Goal: Information Seeking & Learning: Learn about a topic

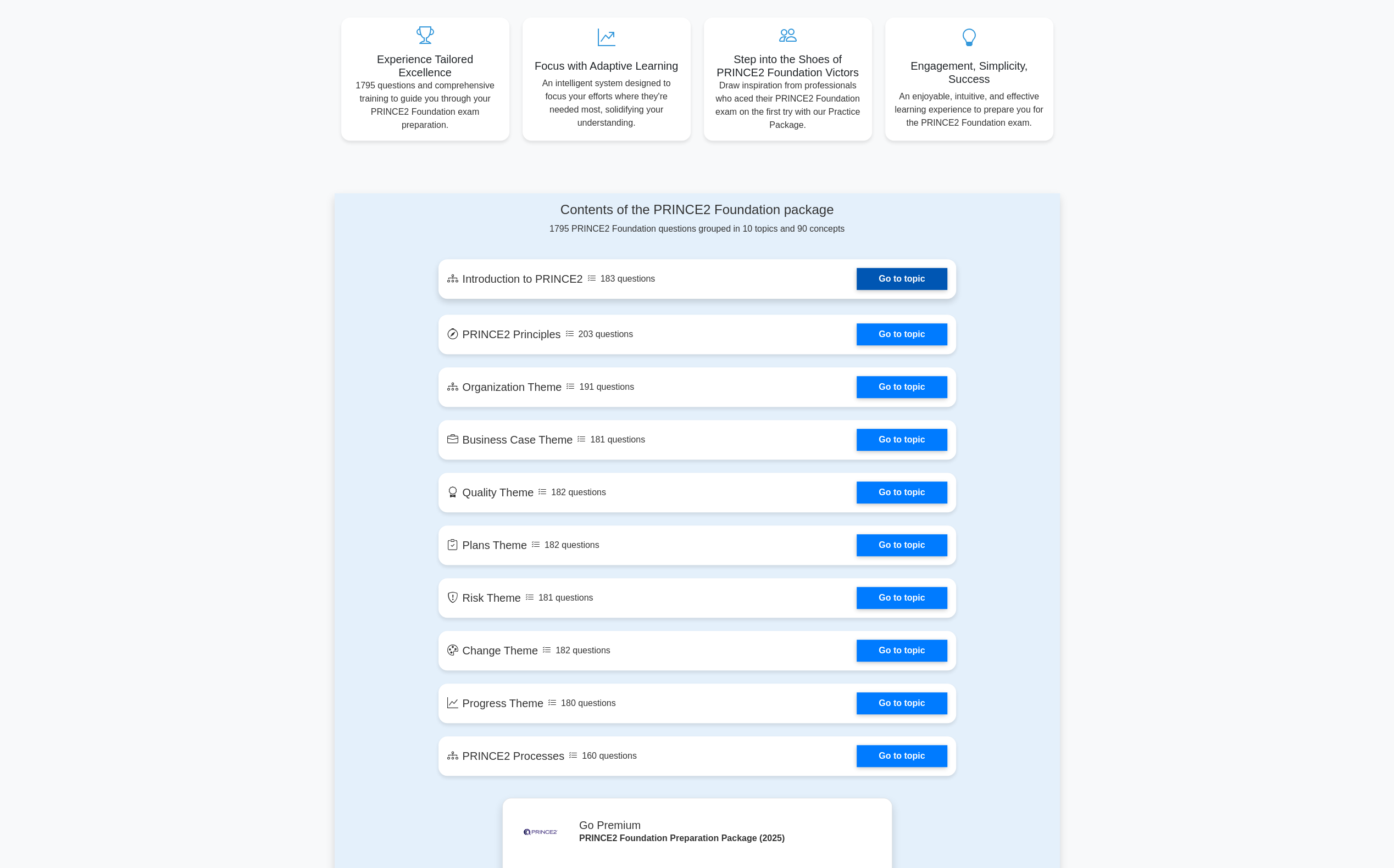
scroll to position [439, 0]
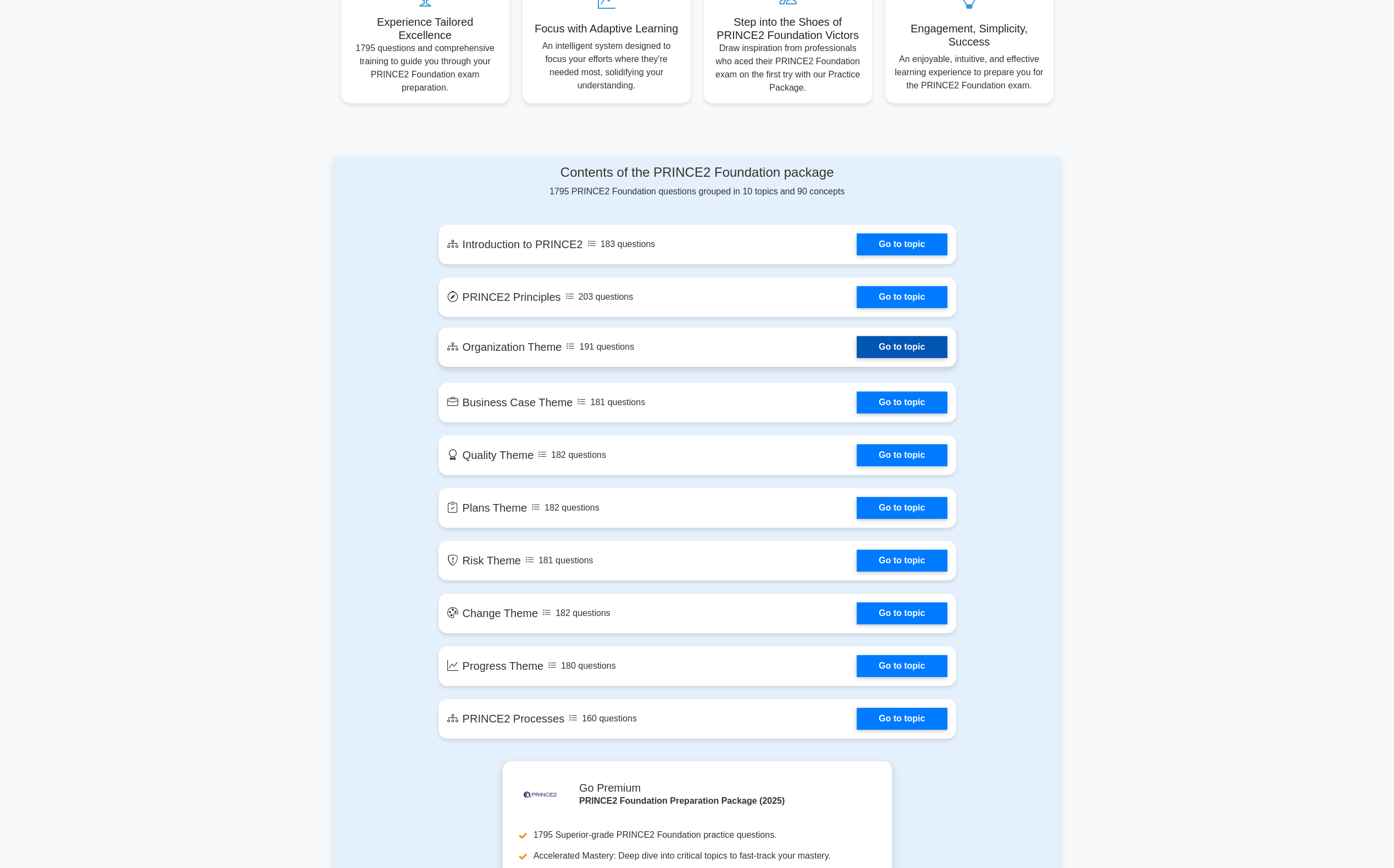
click at [923, 340] on link "Go to topic" at bounding box center [902, 347] width 90 height 22
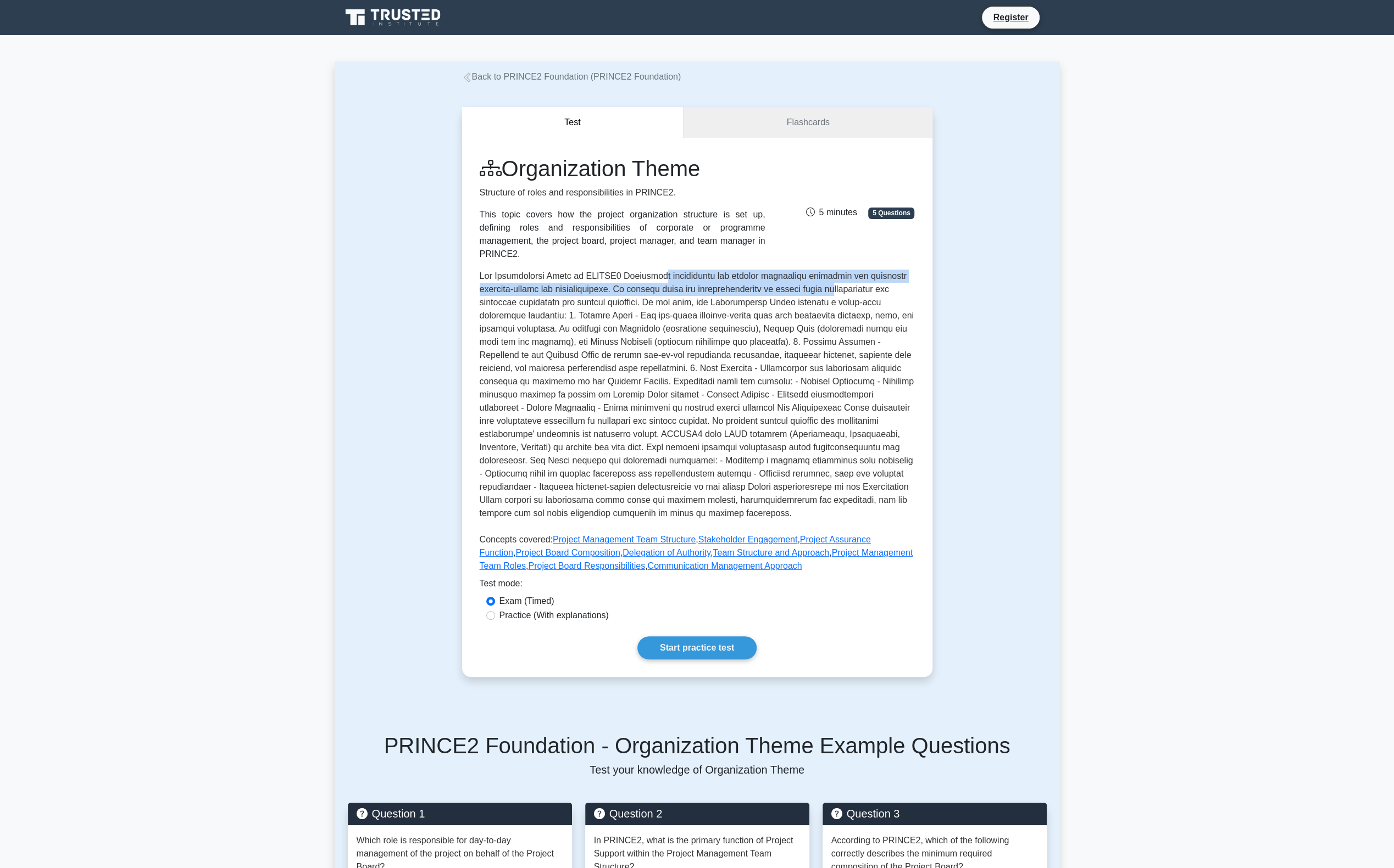
drag, startPoint x: 664, startPoint y: 263, endPoint x: 824, endPoint y: 275, distance: 160.4
click at [824, 275] on p at bounding box center [697, 397] width 435 height 255
drag, startPoint x: 824, startPoint y: 275, endPoint x: 625, endPoint y: 296, distance: 200.1
click at [625, 296] on p at bounding box center [697, 397] width 435 height 255
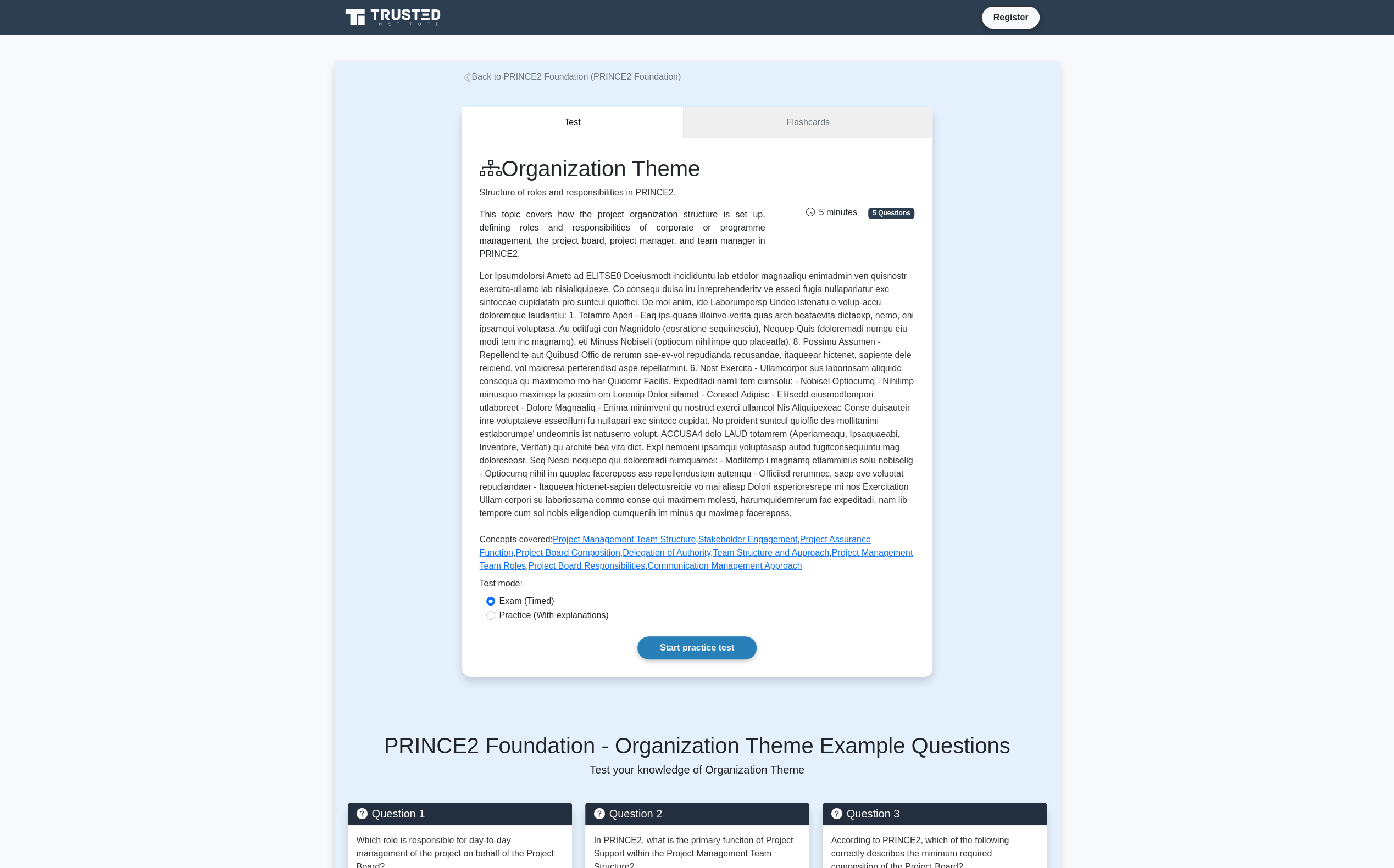
click at [707, 636] on link "Start practice test" at bounding box center [697, 648] width 119 height 23
click at [692, 644] on link "Start practice test" at bounding box center [697, 648] width 119 height 23
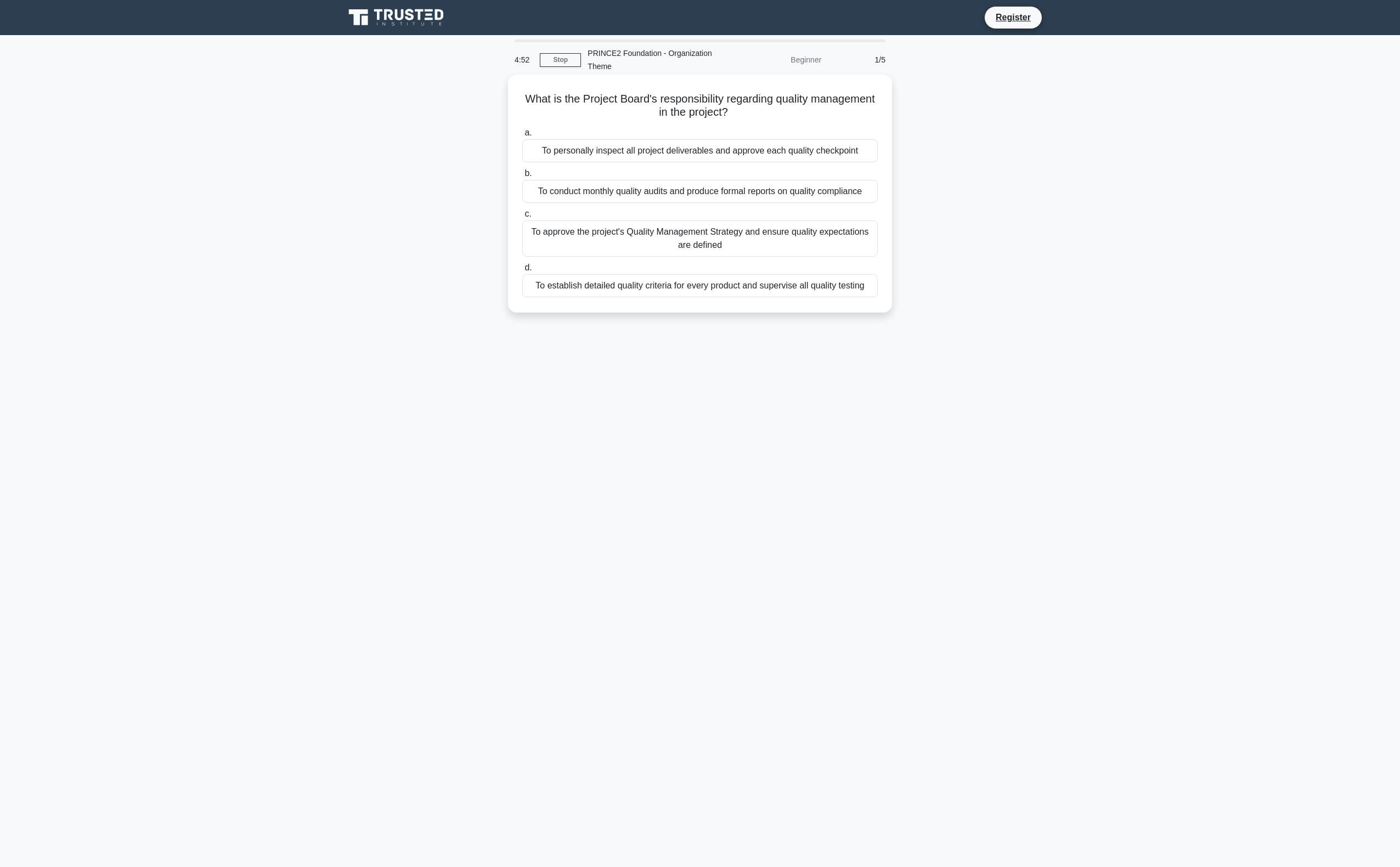
drag, startPoint x: 813, startPoint y: 103, endPoint x: 793, endPoint y: 121, distance: 26.9
click at [793, 121] on div "What is the Project Board's responsibility regarding quality management in the …" at bounding box center [700, 193] width 375 height 229
drag, startPoint x: 793, startPoint y: 121, endPoint x: 757, endPoint y: 128, distance: 36.7
click at [757, 128] on label "a. To personally inspect all project deliverables and approve each quality chec…" at bounding box center [700, 144] width 355 height 36
click at [522, 129] on input "a. To personally inspect all project deliverables and approve each quality chec…" at bounding box center [522, 132] width 0 height 7
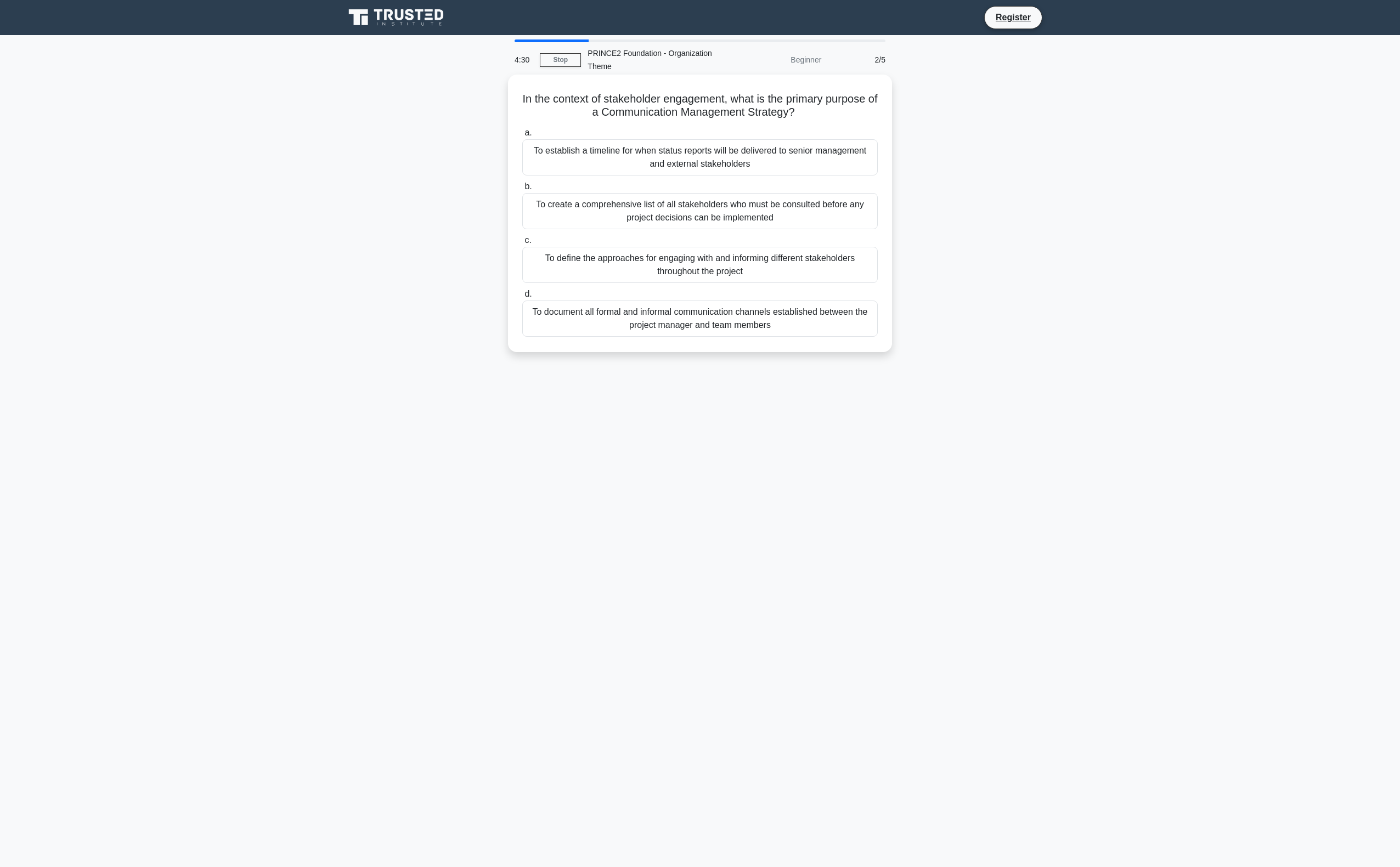
click at [696, 208] on div "To create a comprehensive list of all stakeholders who must be consulted before…" at bounding box center [700, 211] width 355 height 36
click at [522, 191] on input "b. To create a comprehensive list of all stakeholders who must be consulted bef…" at bounding box center [522, 187] width 0 height 7
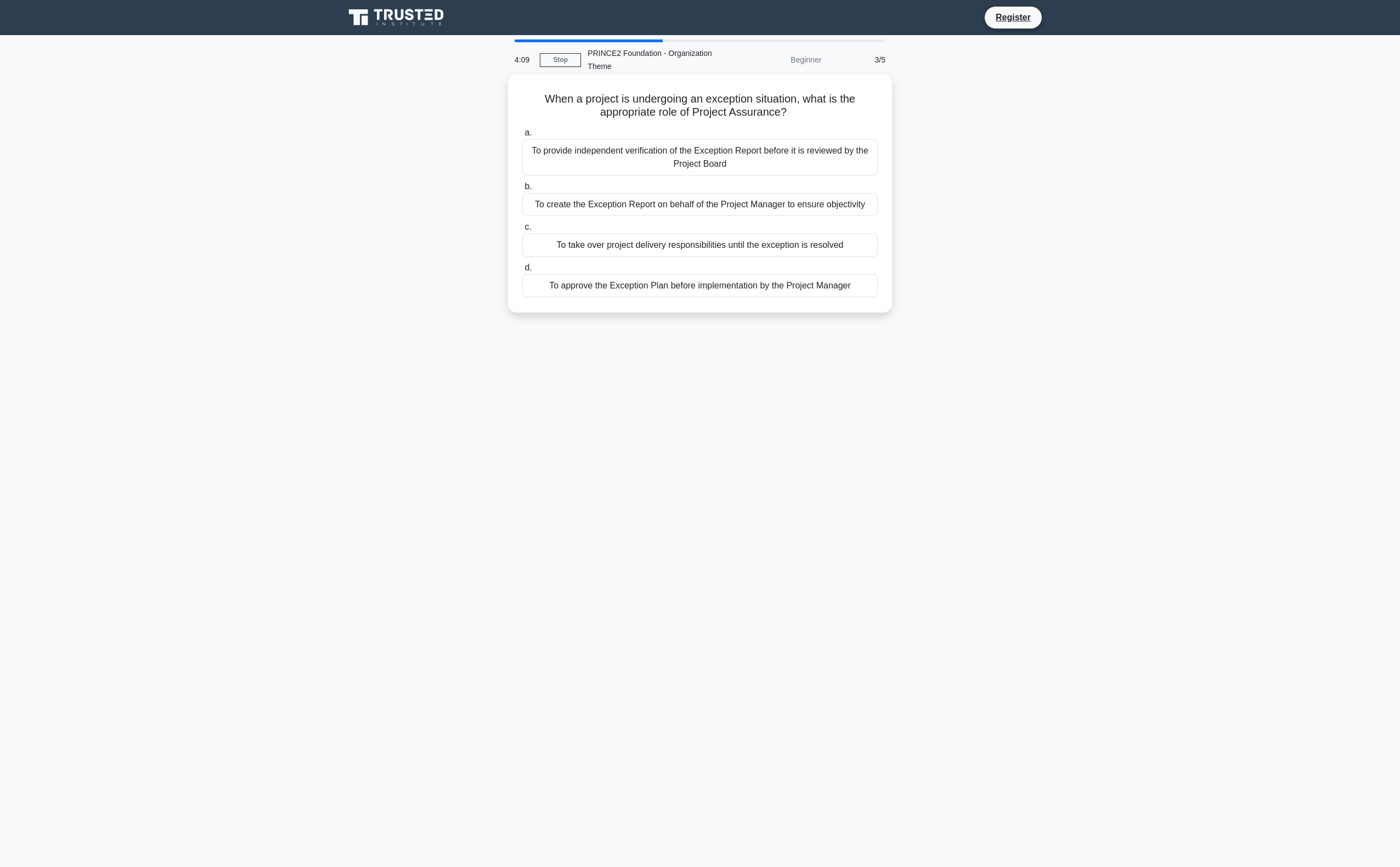
click at [700, 286] on div "To approve the Exception Plan before implementation by the Project Manager" at bounding box center [700, 286] width 355 height 23
click at [522, 271] on input "d. To approve the Exception Plan before implementation by the Project Manager" at bounding box center [522, 267] width 0 height 7
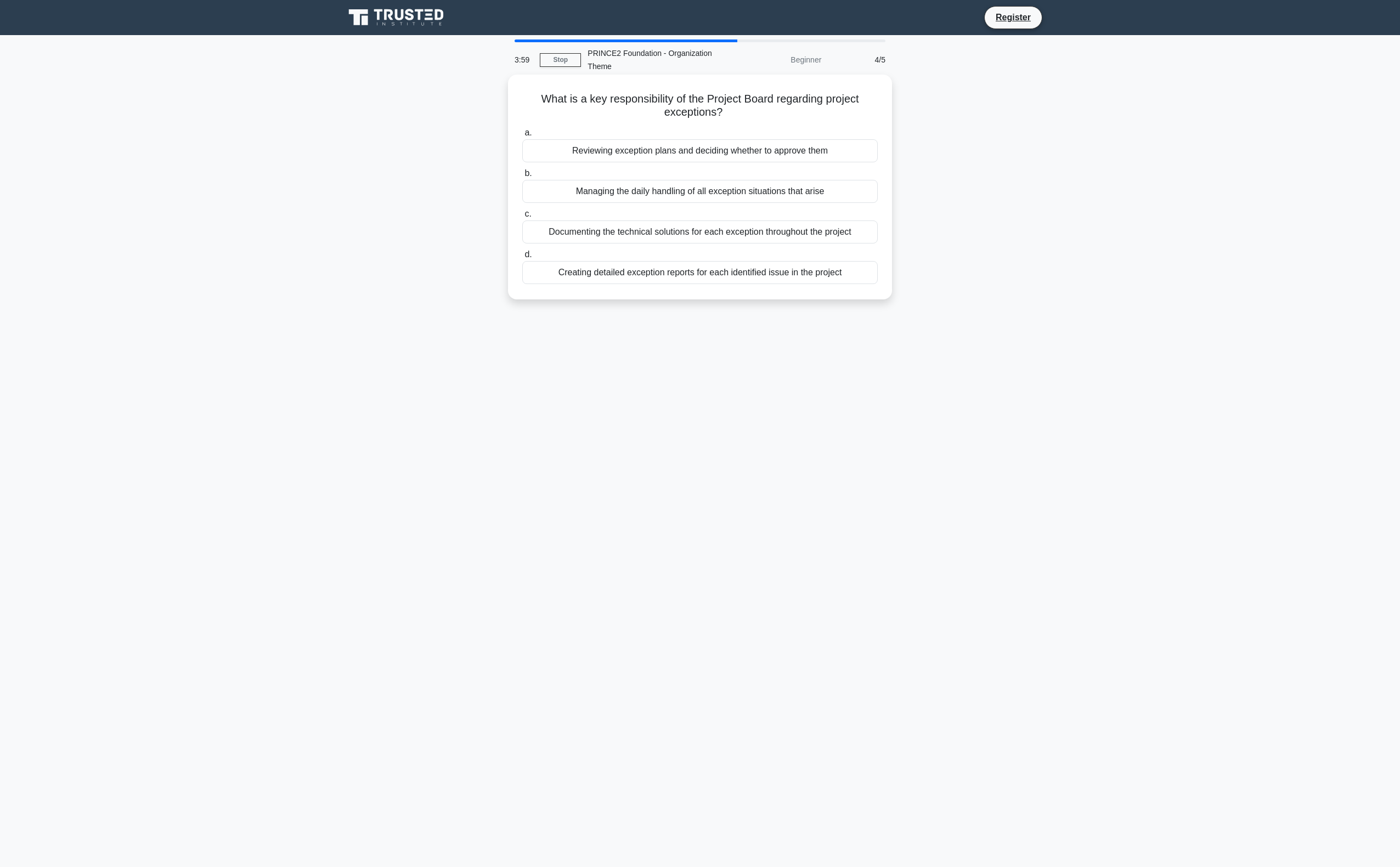
drag, startPoint x: 554, startPoint y: 96, endPoint x: 781, endPoint y: 114, distance: 227.7
click at [781, 114] on h5 "What is a key responsibility of the Project Board regarding project exceptions?…" at bounding box center [700, 106] width 358 height 27
click at [632, 116] on h5 "What is a key responsibility of the Project Board regarding project exceptions?…" at bounding box center [700, 106] width 358 height 27
drag, startPoint x: 538, startPoint y: 102, endPoint x: 758, endPoint y: 114, distance: 220.3
click at [758, 114] on h5 "What is a key responsibility of the Project Board regarding project exceptions?…" at bounding box center [700, 106] width 358 height 27
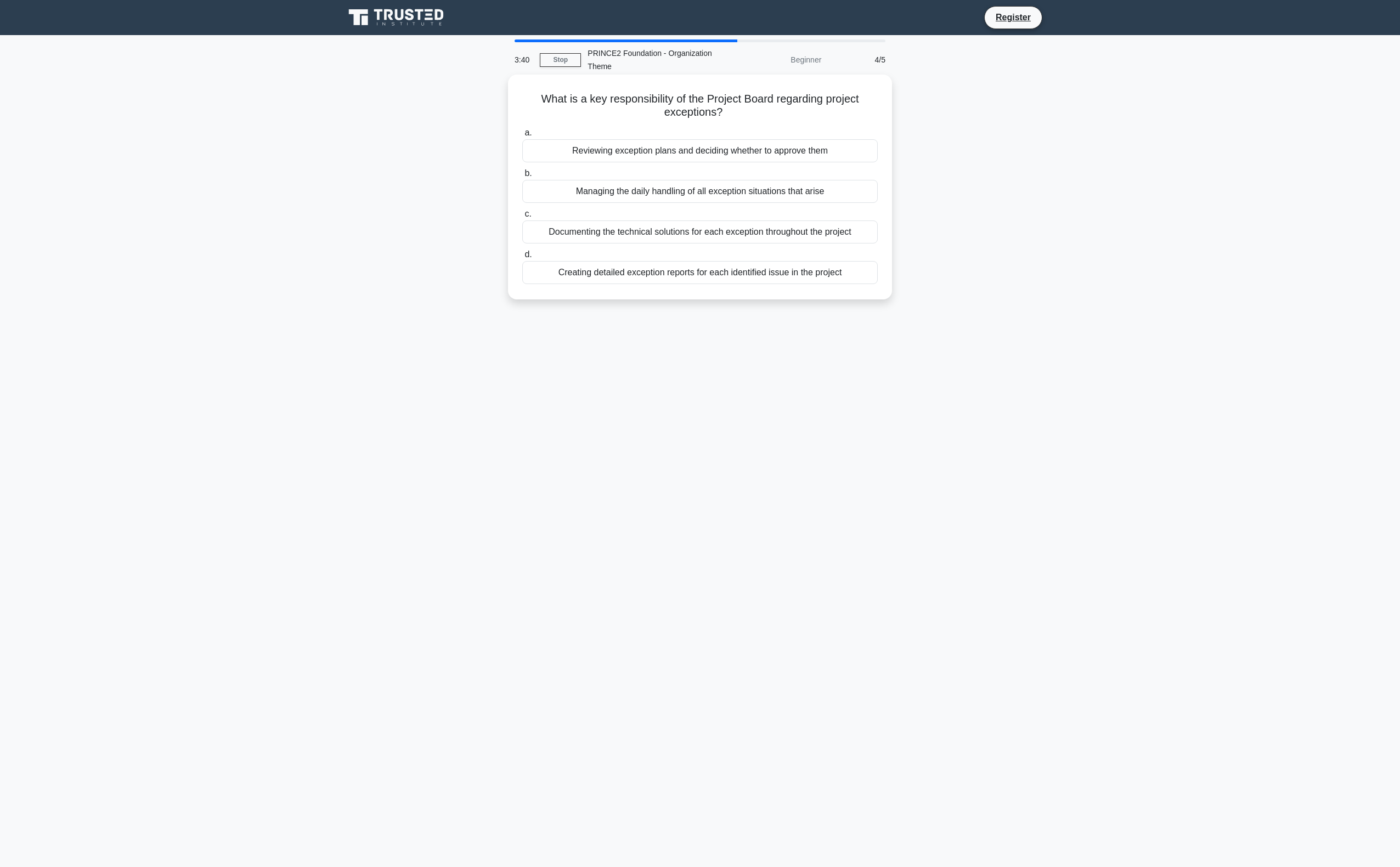
drag, startPoint x: 758, startPoint y: 114, endPoint x: 745, endPoint y: 114, distance: 13.0
click at [745, 114] on h5 "What is a key responsibility of the Project Board regarding project exceptions?…" at bounding box center [700, 106] width 358 height 27
drag, startPoint x: 536, startPoint y: 98, endPoint x: 766, endPoint y: 109, distance: 230.3
click at [766, 109] on h5 "What is a key responsibility of the Project Board regarding project exceptions?…" at bounding box center [700, 106] width 358 height 27
click at [649, 114] on h5 "What is a key responsibility of the Project Board regarding project exceptions?…" at bounding box center [700, 106] width 358 height 27
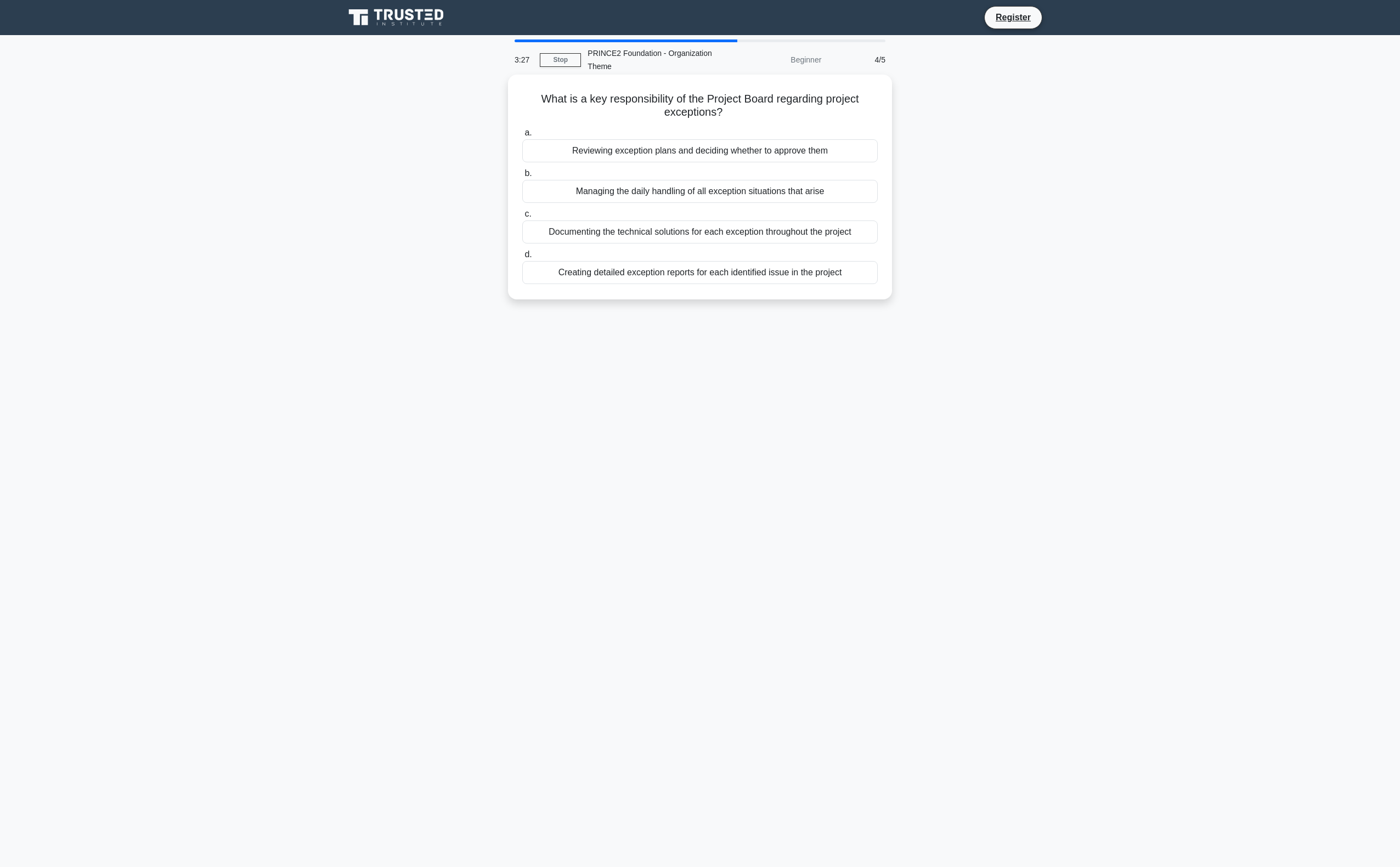
drag, startPoint x: 762, startPoint y: 113, endPoint x: 532, endPoint y: 104, distance: 230.2
click at [532, 104] on h5 "What is a key responsibility of the Project Board regarding project exceptions?…" at bounding box center [700, 106] width 358 height 27
drag, startPoint x: 532, startPoint y: 104, endPoint x: 605, endPoint y: 111, distance: 73.3
click at [605, 111] on h5 "What is a key responsibility of the Project Board regarding project exceptions?…" at bounding box center [700, 106] width 358 height 27
click at [776, 112] on h5 "What is a key responsibility of the Project Board regarding project exceptions?…" at bounding box center [700, 106] width 358 height 27
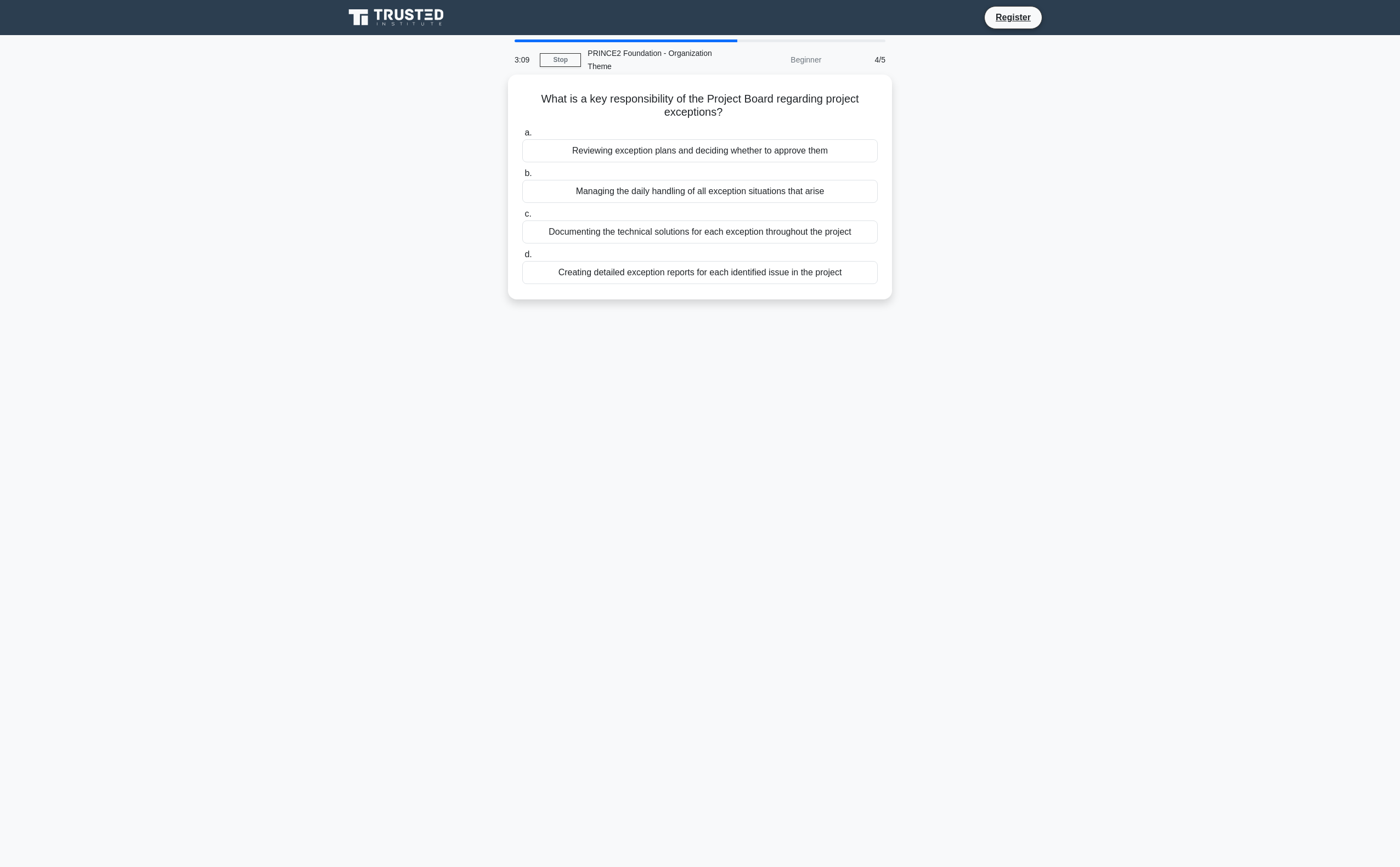
click at [645, 155] on div "Reviewing exception plans and deciding whether to approve them" at bounding box center [700, 151] width 355 height 23
click at [522, 136] on input "a. Reviewing exception plans and deciding whether to approve them" at bounding box center [522, 132] width 0 height 7
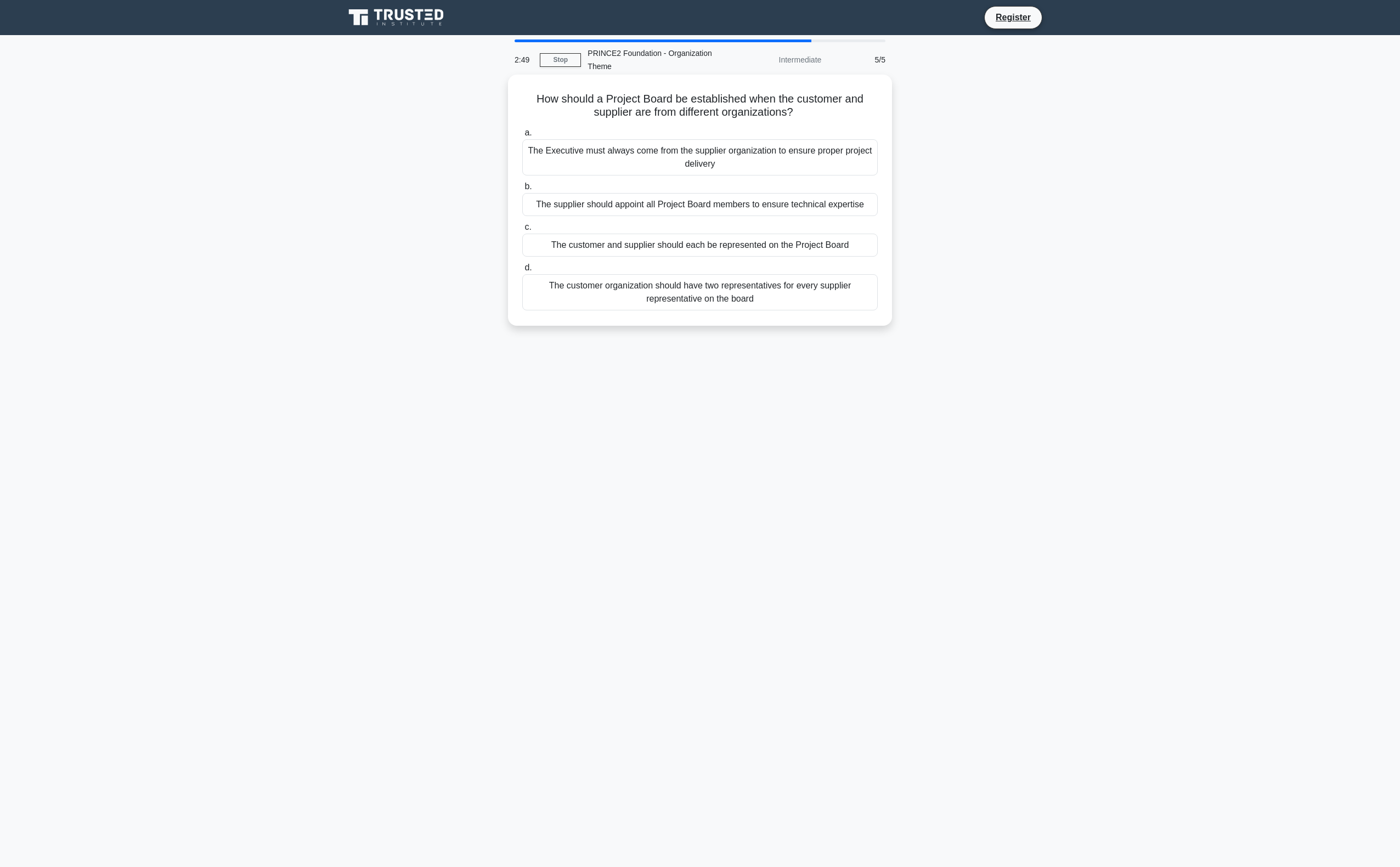
click at [718, 239] on div "The customer and supplier should each be represented on the Project Board" at bounding box center [700, 245] width 355 height 23
click at [522, 231] on input "c. The customer and supplier should each be represented on the Project Board" at bounding box center [522, 227] width 0 height 7
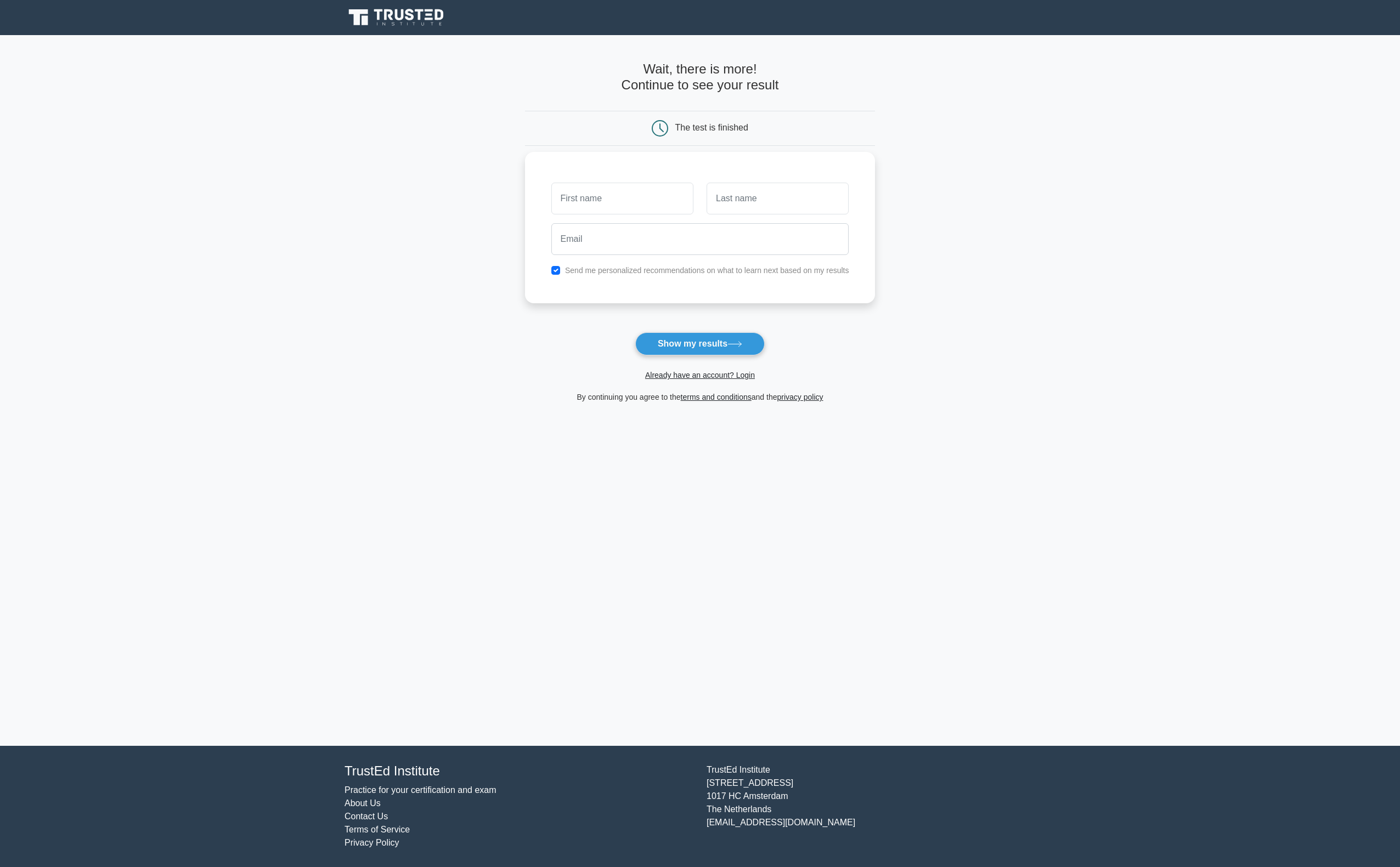
click at [638, 198] on input "text" at bounding box center [622, 198] width 142 height 32
click at [707, 337] on button "Show my results" at bounding box center [700, 344] width 129 height 23
click at [696, 340] on button "Show my results" at bounding box center [700, 344] width 129 height 23
click at [603, 198] on input "text" at bounding box center [622, 198] width 142 height 32
type input "Luke"
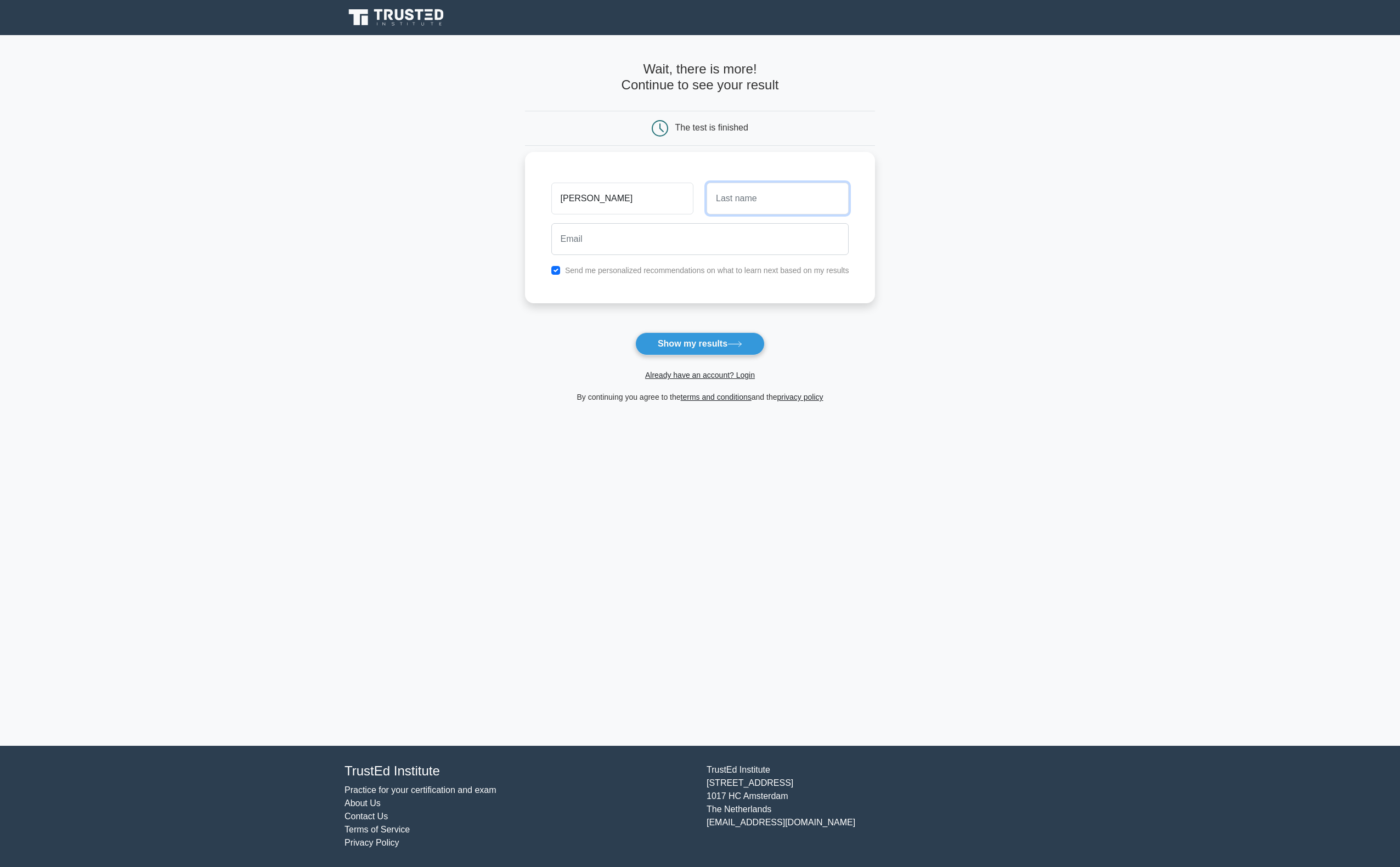
click at [709, 208] on input "text" at bounding box center [778, 198] width 142 height 32
type input "Brothers"
click at [691, 247] on input "email" at bounding box center [700, 239] width 298 height 32
click at [674, 247] on input "luke.brothers@hotmail.co.uk" at bounding box center [700, 239] width 298 height 32
type input "luke.brothers@hotmail.com"
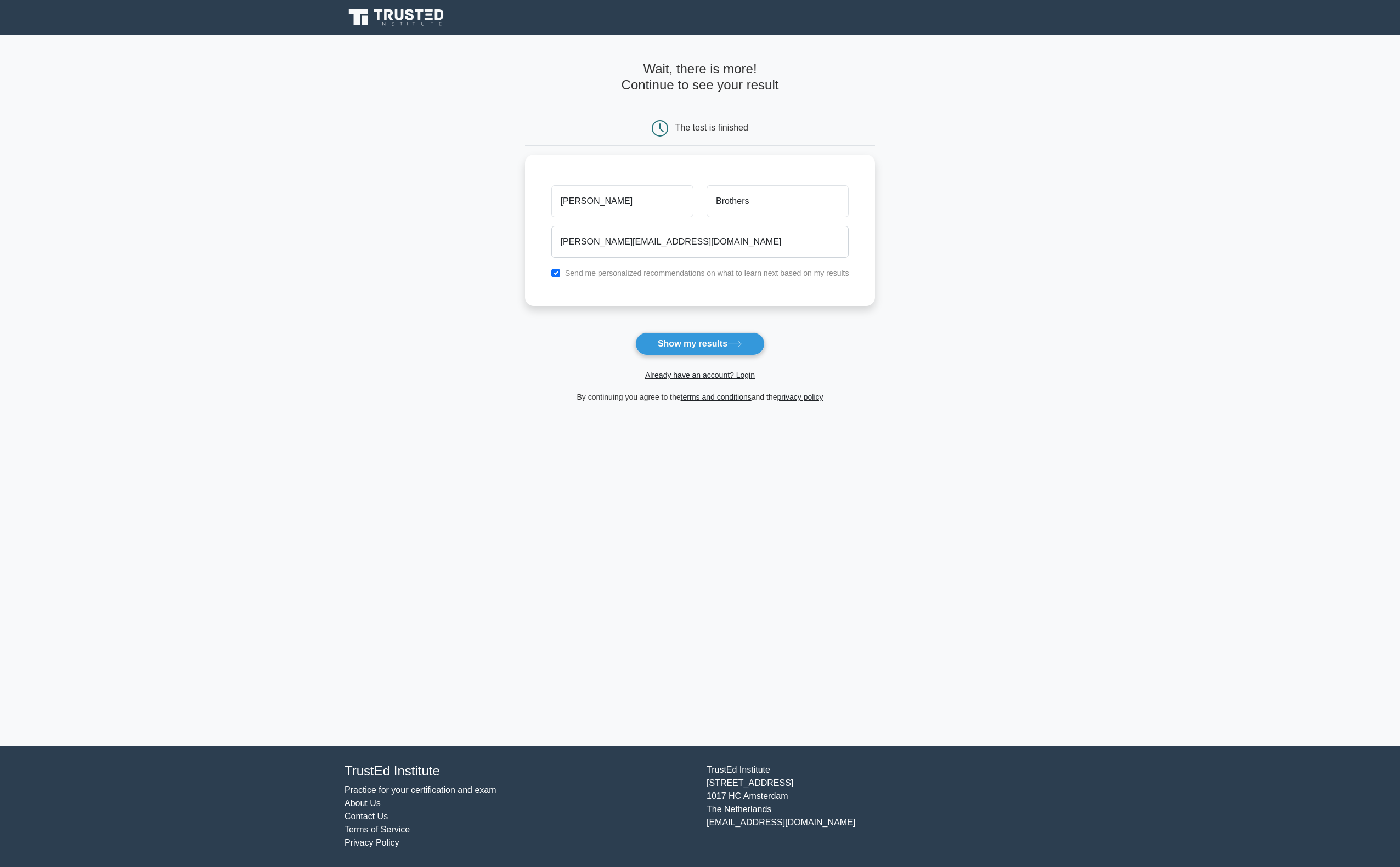
click at [707, 325] on form "Wait, there is more! Continue to see your result The test is finished Luke" at bounding box center [700, 233] width 351 height 342
click at [709, 342] on button "Show my results" at bounding box center [700, 344] width 129 height 23
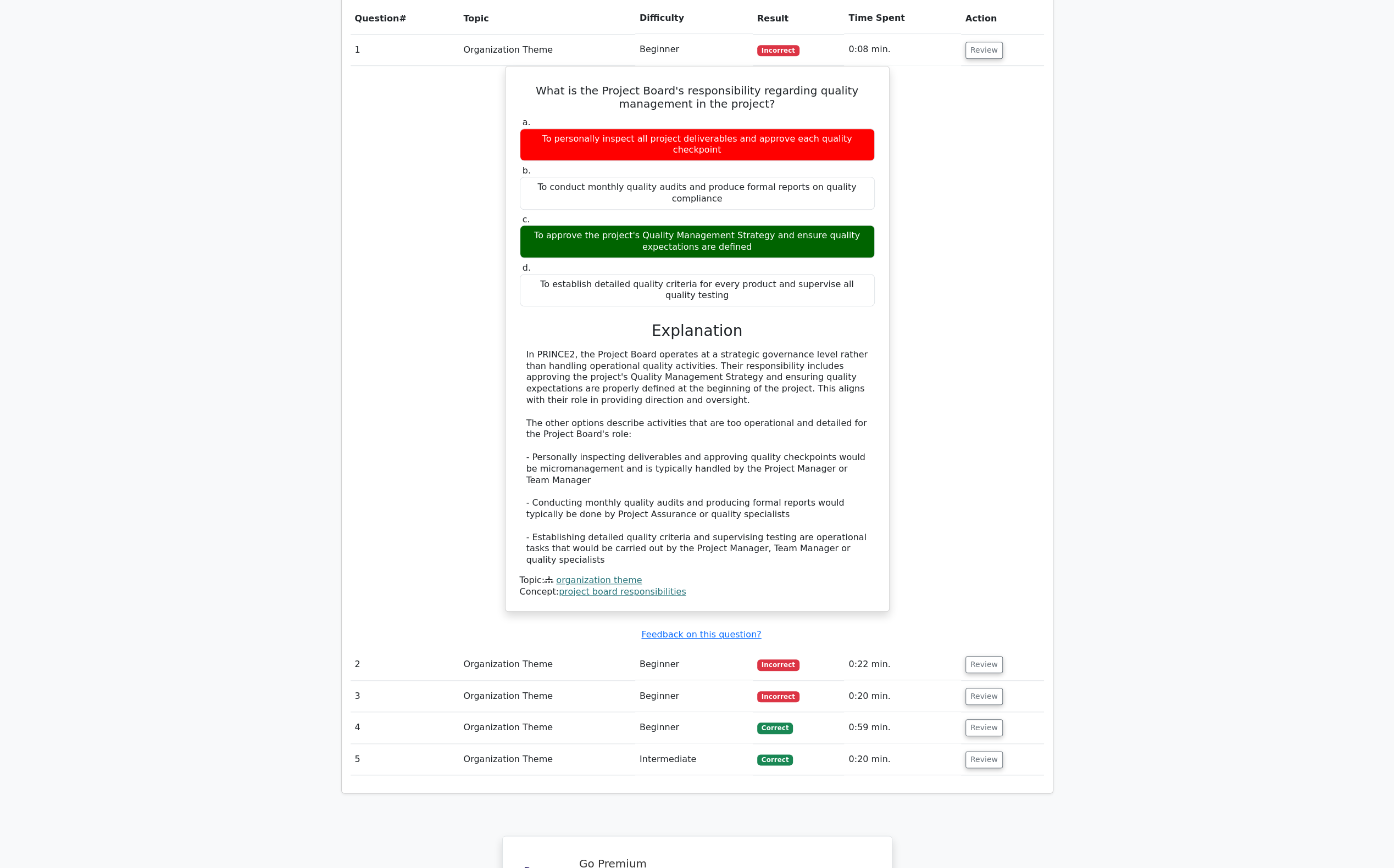
scroll to position [730, 0]
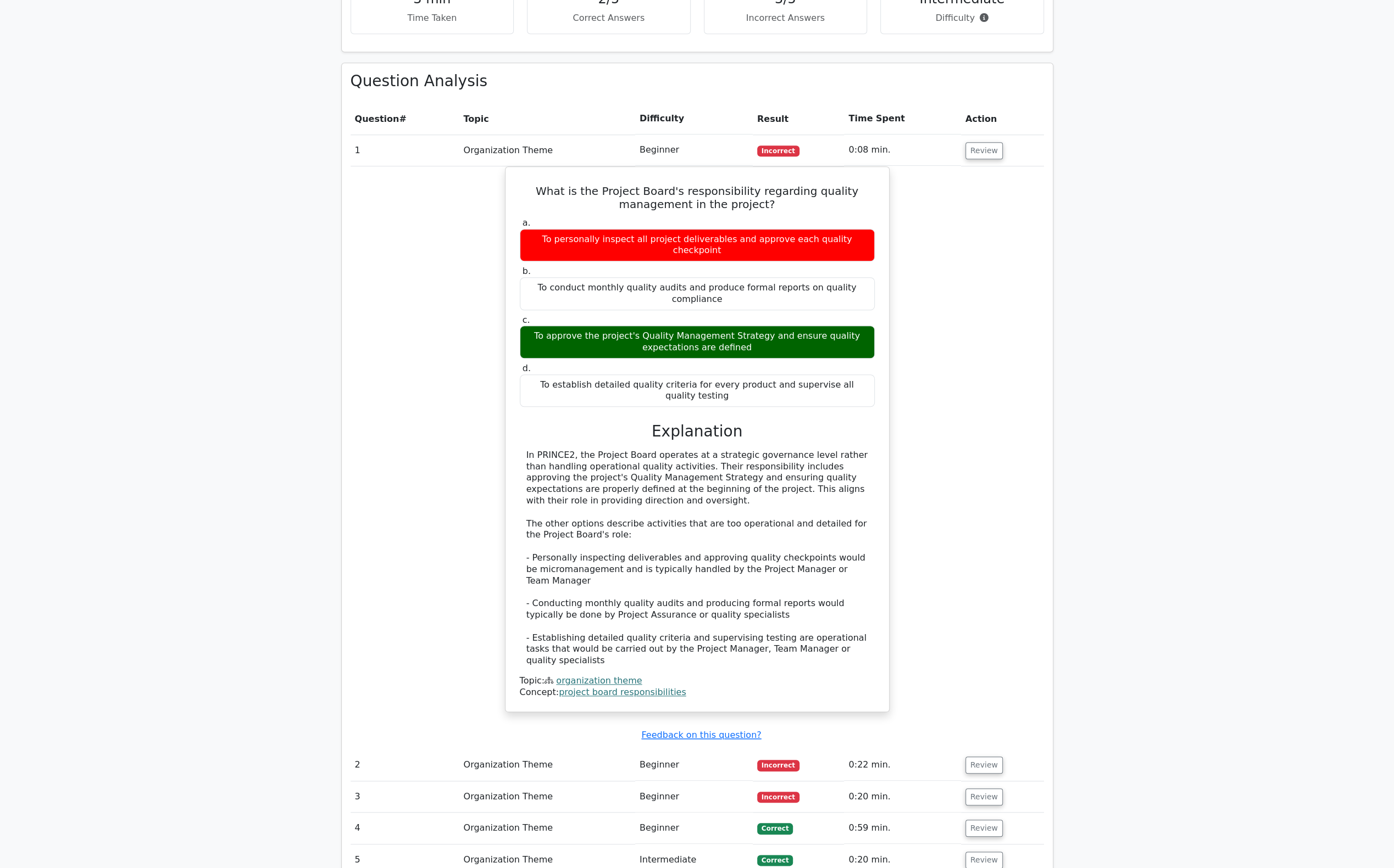
click at [806, 750] on td "Incorrect" at bounding box center [799, 765] width 92 height 31
click at [768, 781] on td "Incorrect" at bounding box center [799, 797] width 92 height 31
click at [793, 781] on td "Incorrect" at bounding box center [799, 797] width 92 height 31
click at [977, 788] on button "Review" at bounding box center [984, 797] width 38 height 17
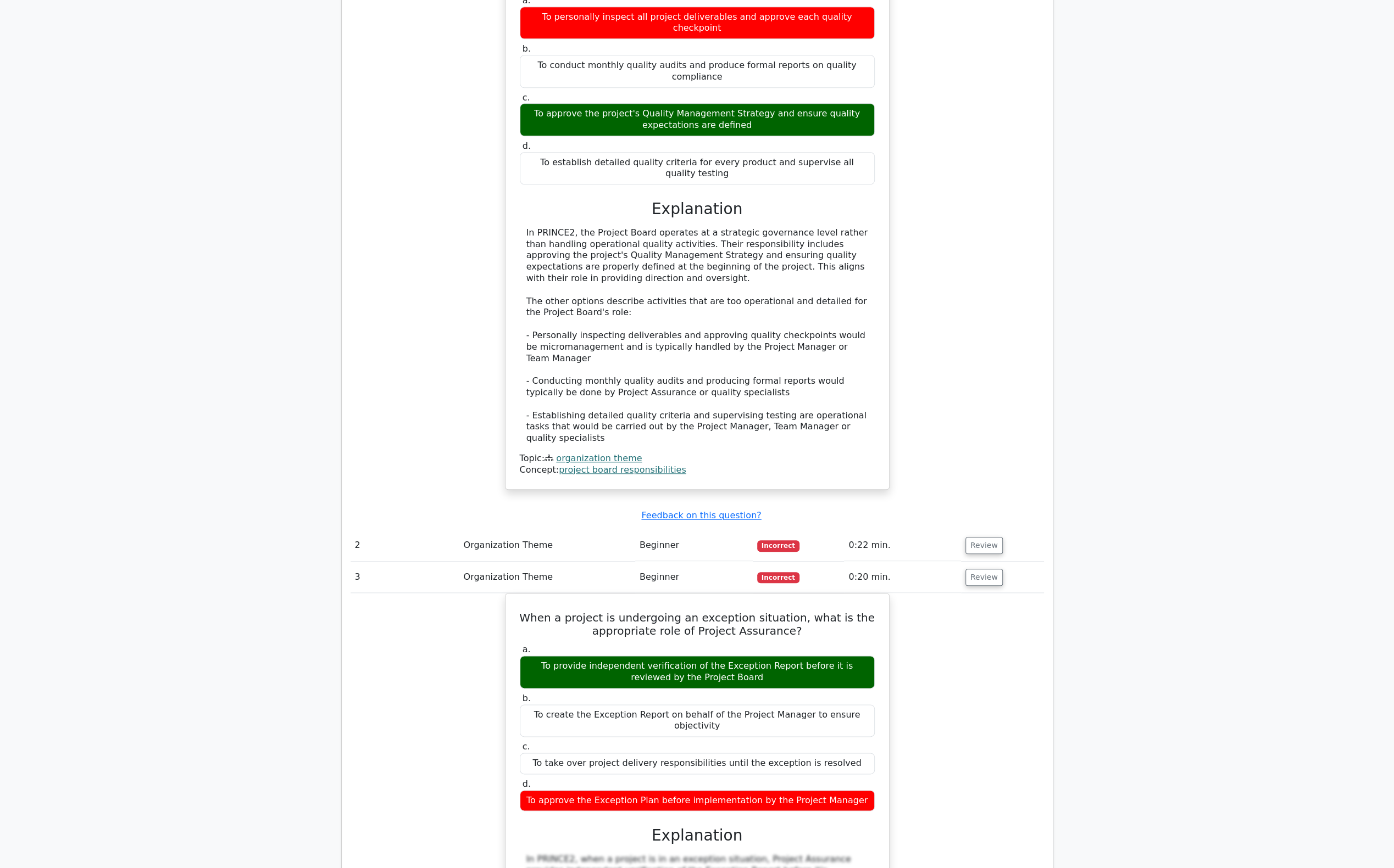
scroll to position [1224, 0]
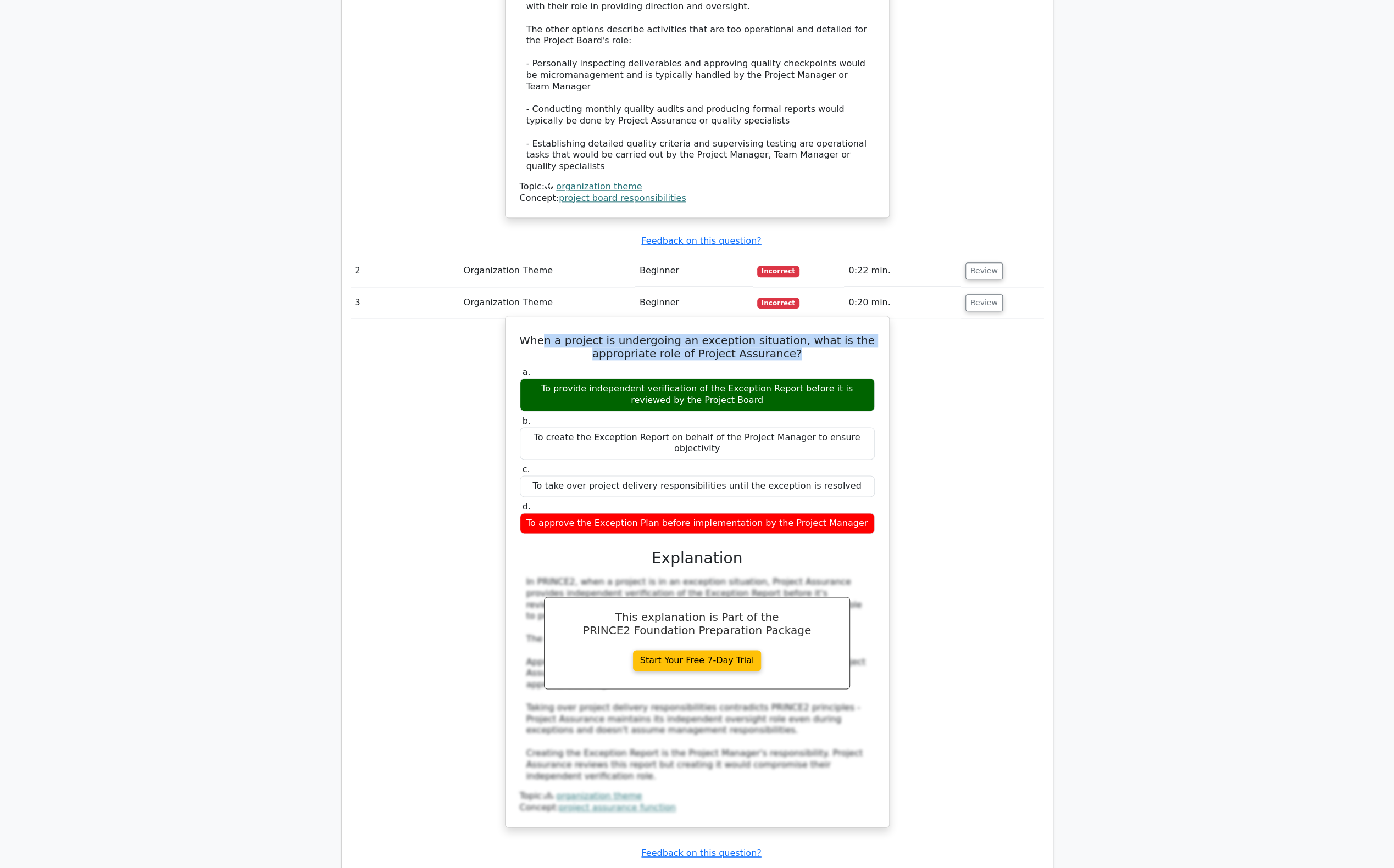
drag, startPoint x: 556, startPoint y: 242, endPoint x: 819, endPoint y: 257, distance: 263.4
click at [819, 334] on h5 "When a project is undergoing an exception situation, what is the appropriate ro…" at bounding box center [697, 347] width 357 height 27
click at [811, 321] on div "When a project is undergoing an exception situation, what is the appropriate ro…" at bounding box center [697, 572] width 375 height 502
